Goal: Find specific page/section: Find specific page/section

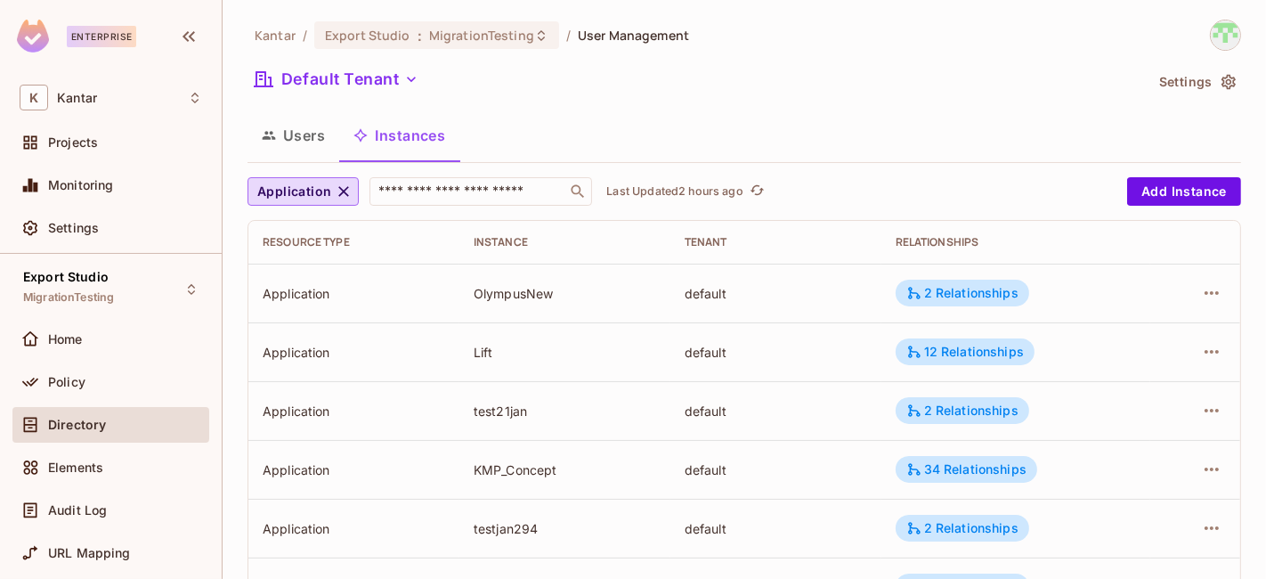
scroll to position [5053, 0]
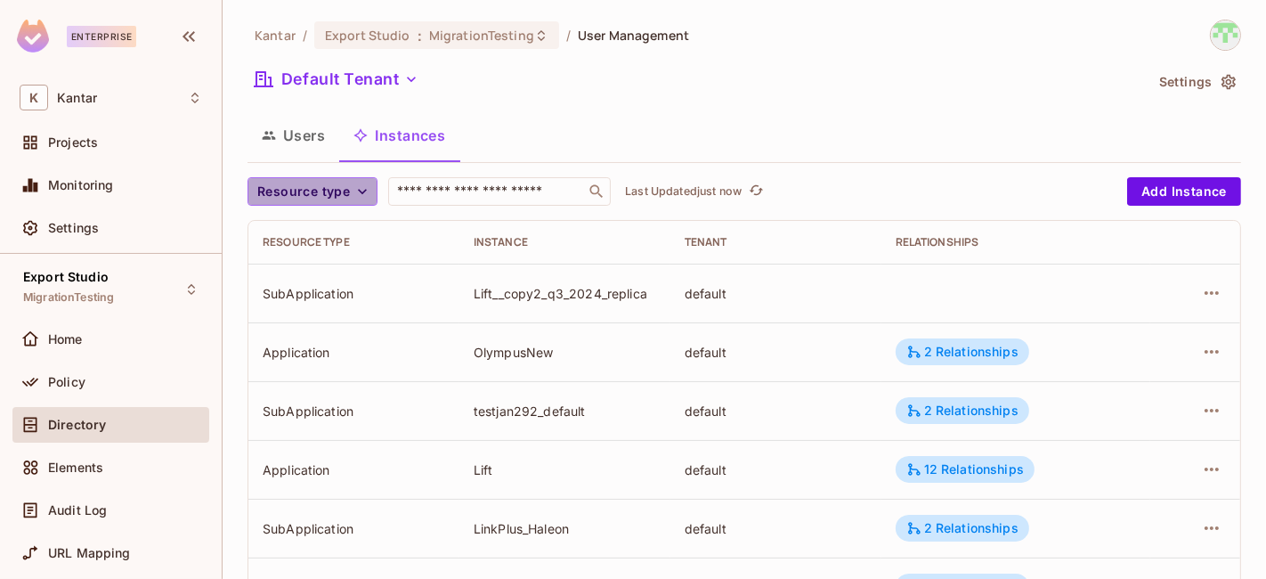
click at [344, 194] on span "Resource type" at bounding box center [303, 192] width 93 height 22
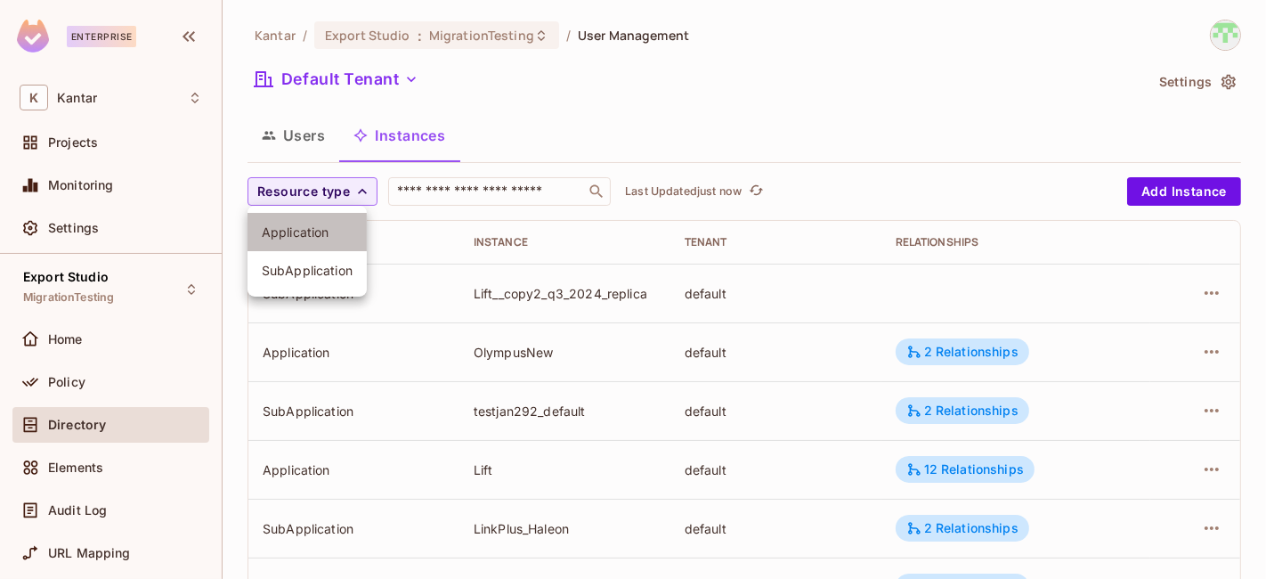
click at [310, 223] on li "Application" at bounding box center [306, 232] width 119 height 38
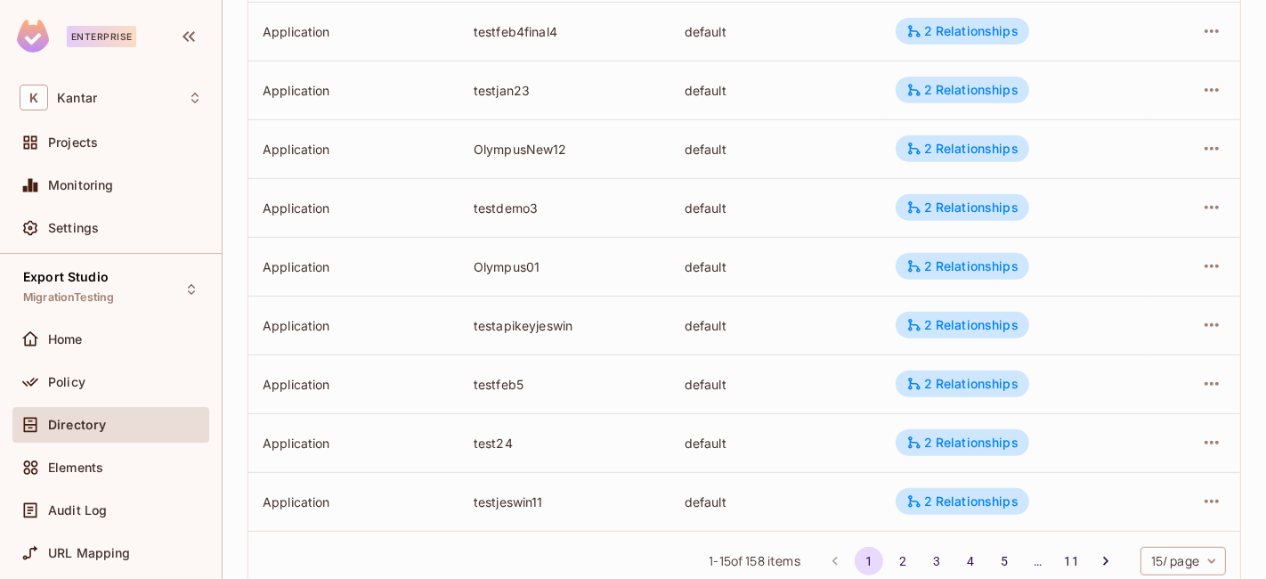
scroll to position [663, 0]
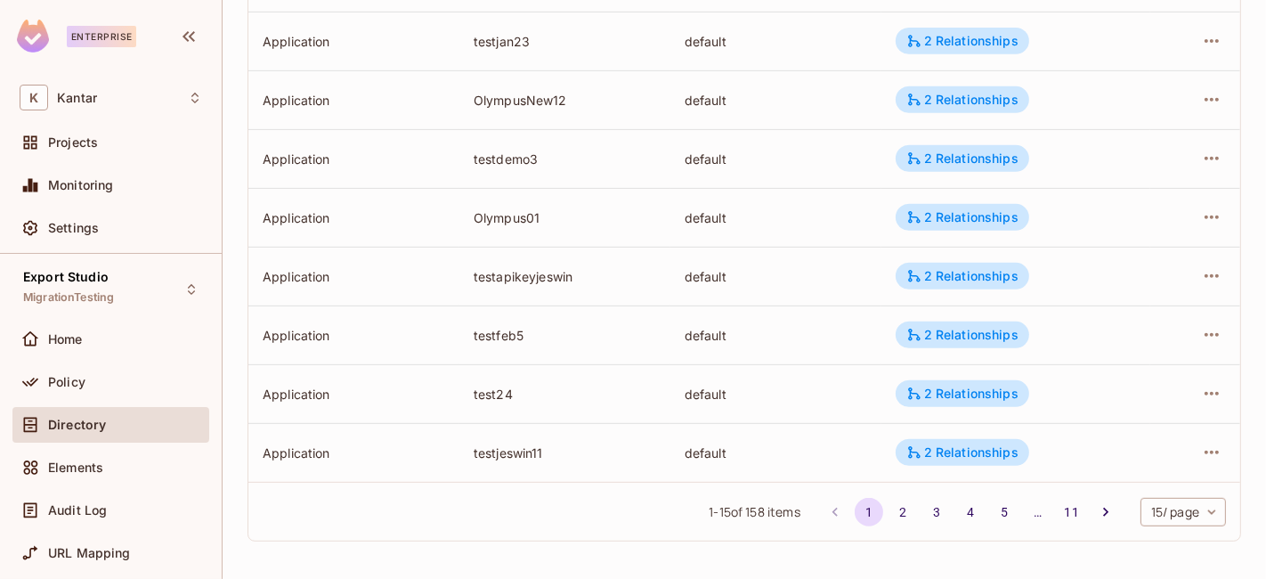
click at [1178, 504] on body "Enterprise K Kantar Projects Monitoring Settings Export Studio MigrationTesting…" at bounding box center [633, 289] width 1266 height 579
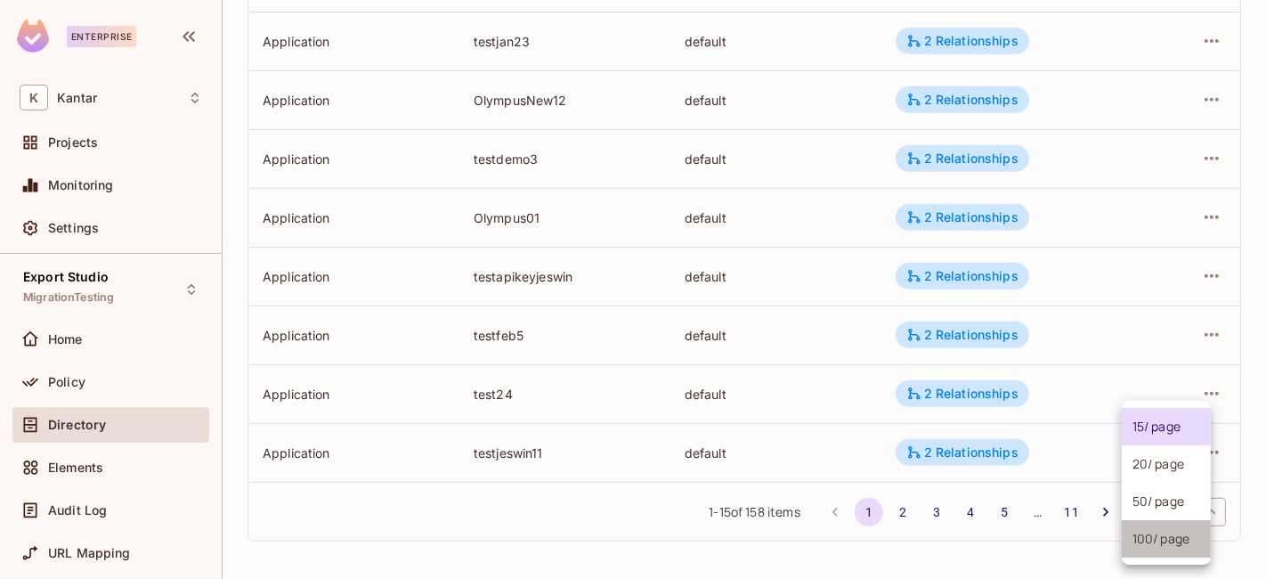
click at [1171, 547] on li "100 / page" at bounding box center [1165, 538] width 89 height 37
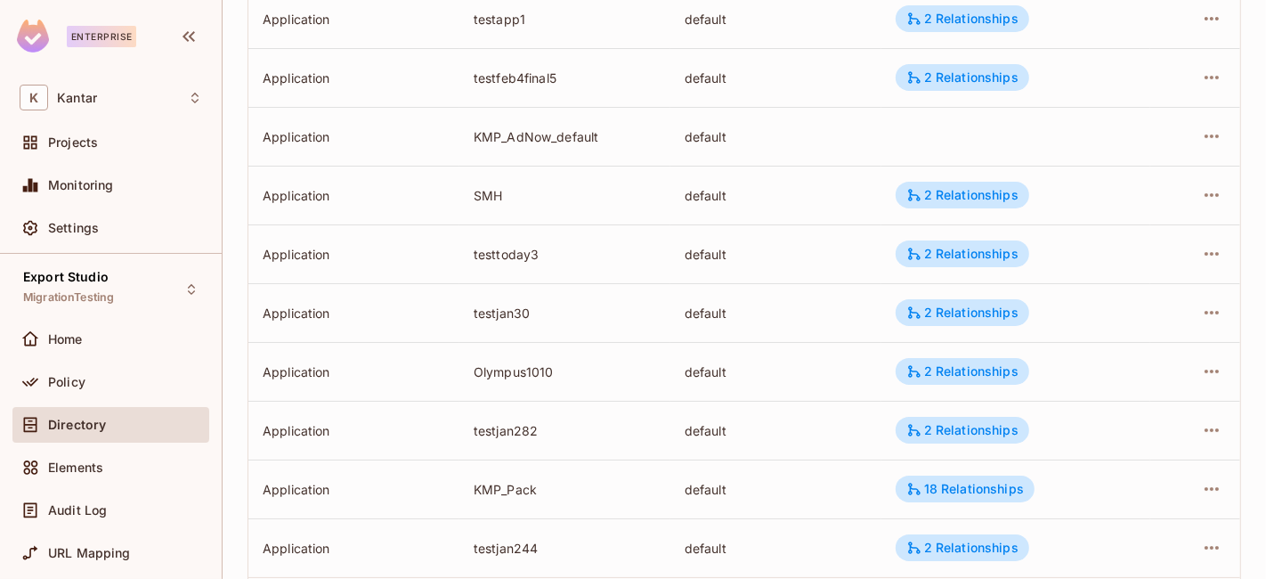
scroll to position [5656, 0]
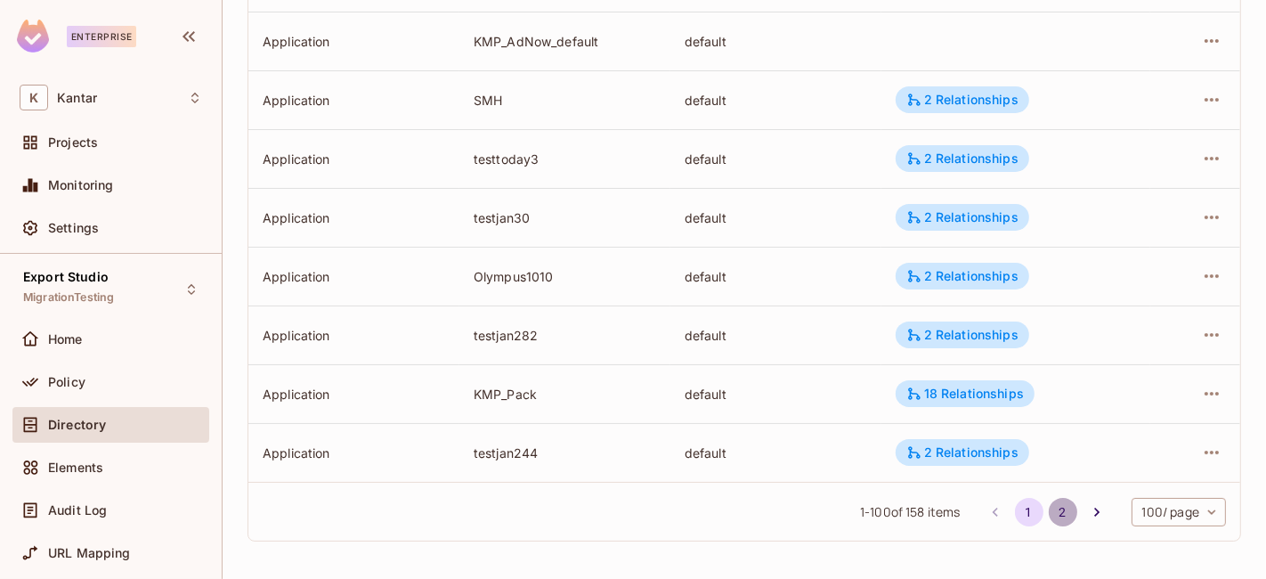
click at [1048, 506] on button "2" at bounding box center [1062, 512] width 28 height 28
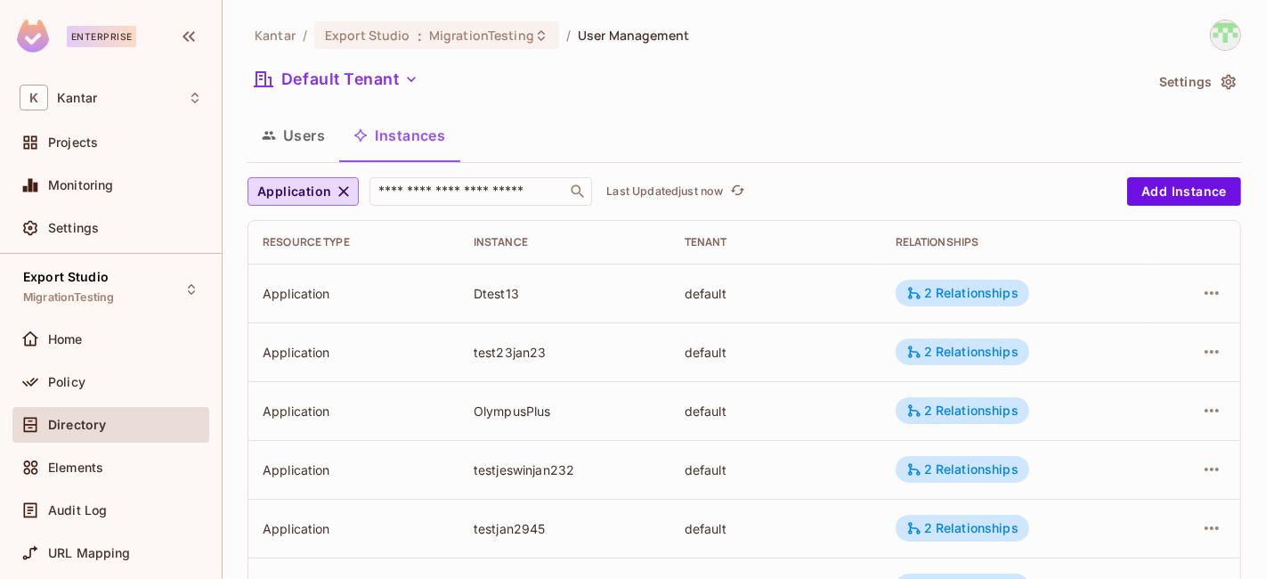
scroll to position [1940, 0]
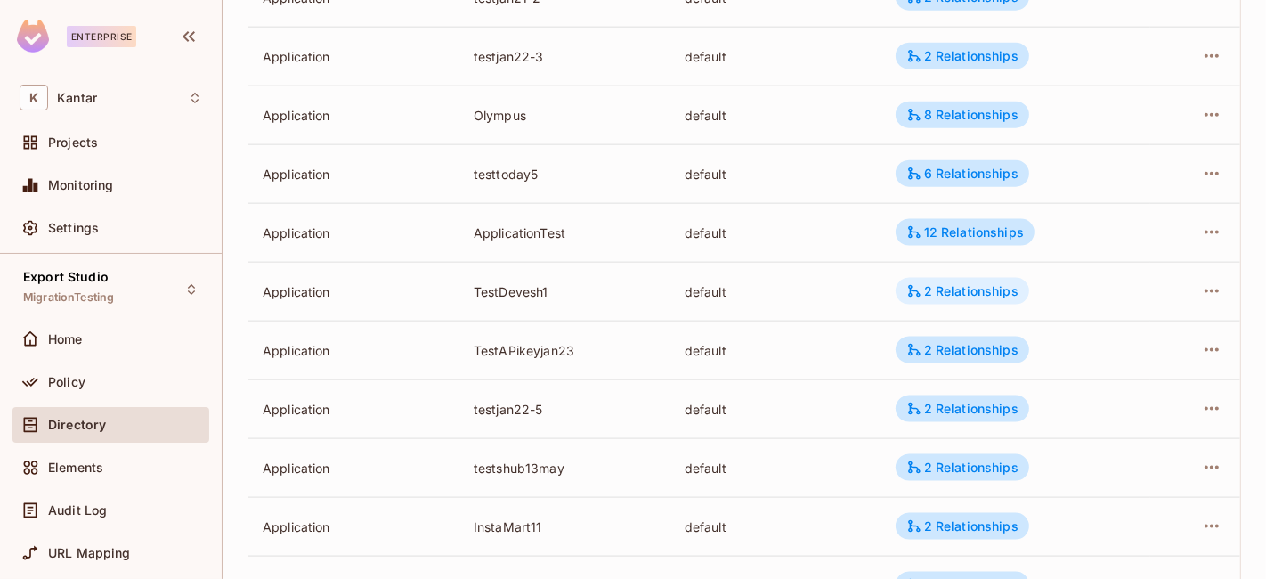
click at [906, 283] on icon at bounding box center [914, 291] width 16 height 16
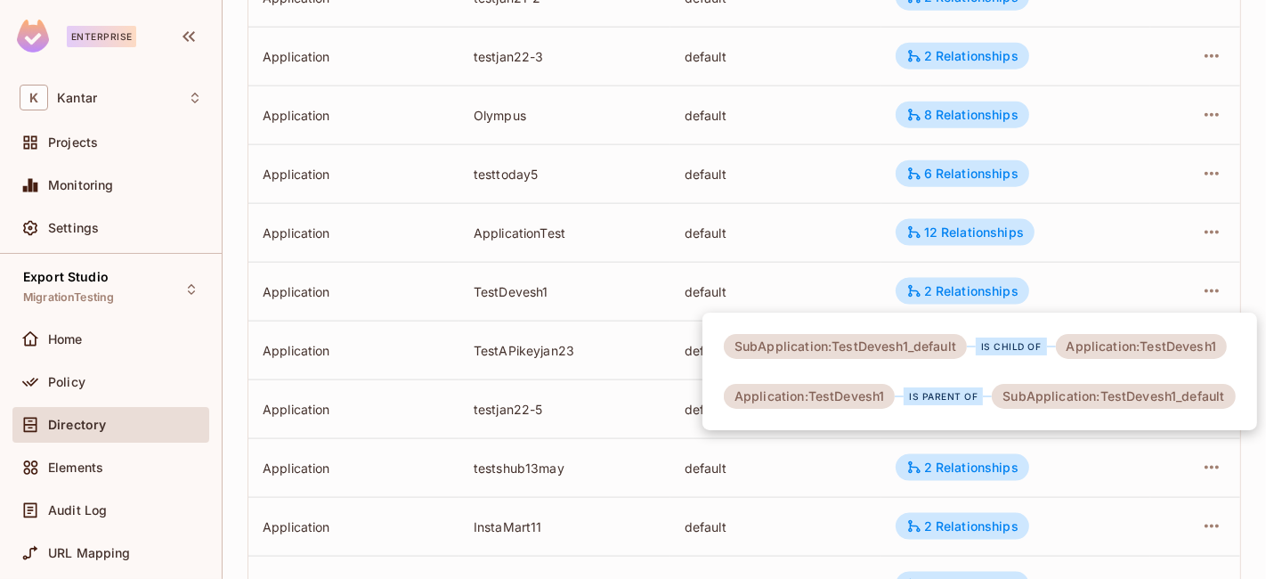
click at [630, 294] on div at bounding box center [633, 289] width 1266 height 579
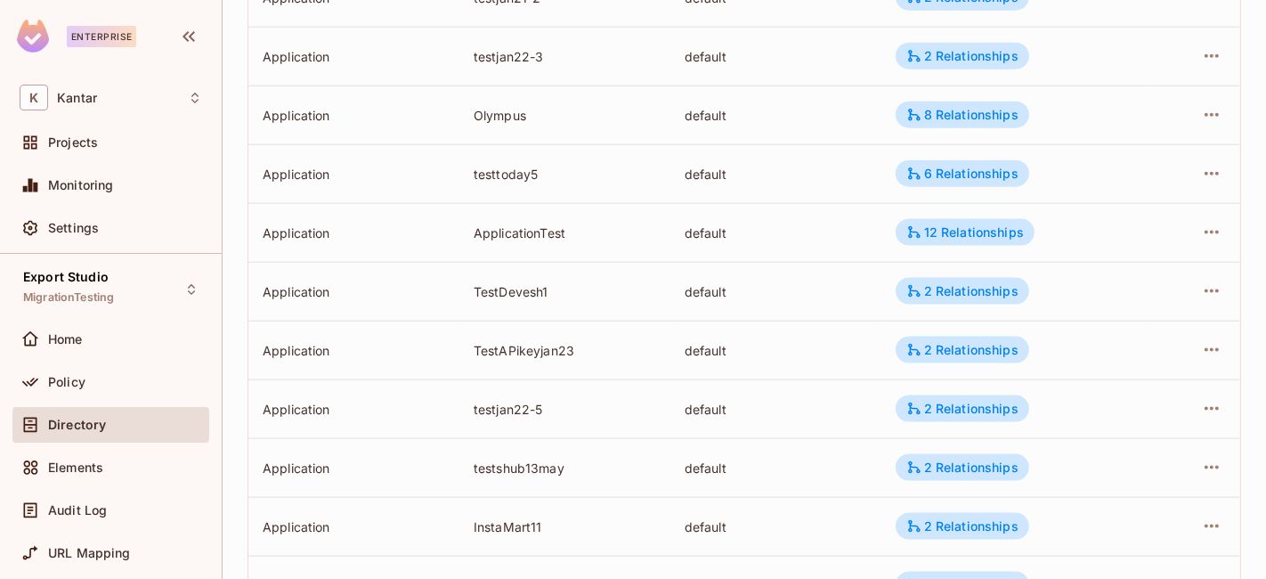
click at [485, 279] on td "TestDevesh1" at bounding box center [564, 291] width 211 height 59
copy div "TestDevesh1"
